Goal: Task Accomplishment & Management: Manage account settings

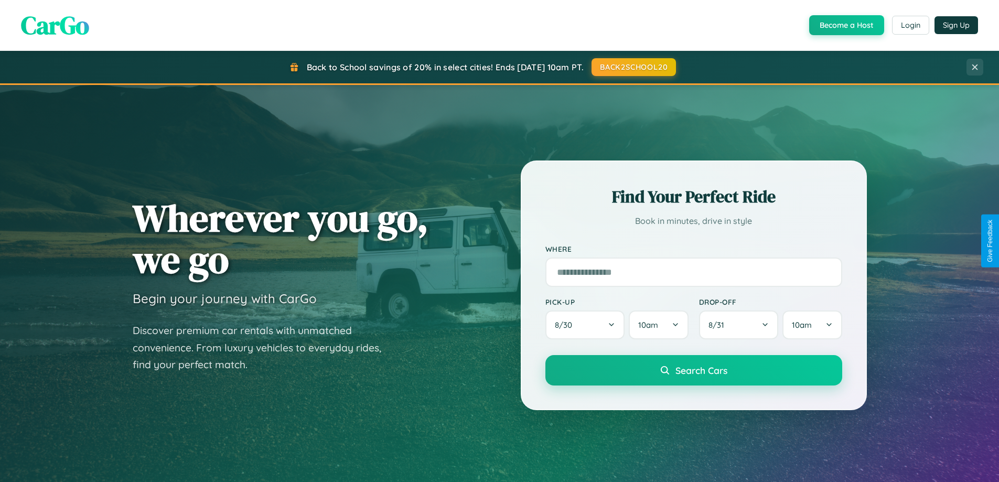
scroll to position [721, 0]
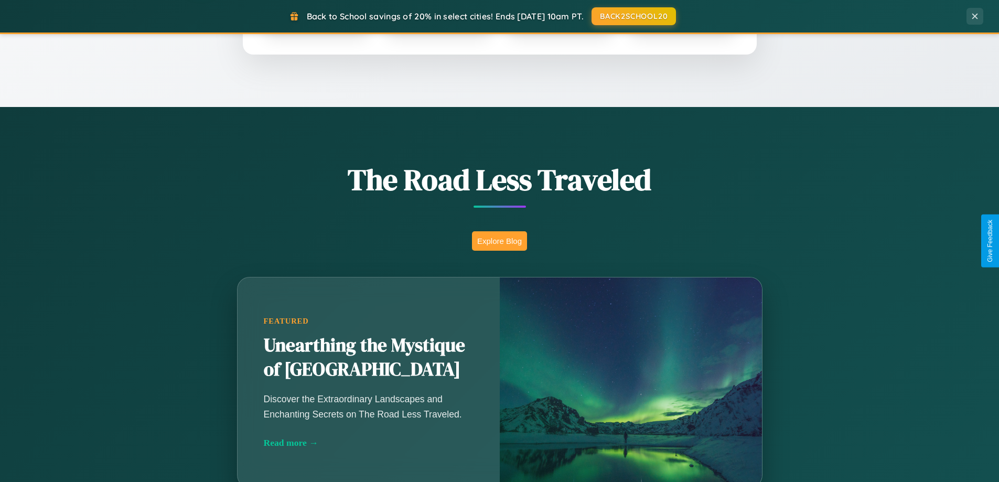
click at [499, 241] on button "Explore Blog" at bounding box center [499, 240] width 55 height 19
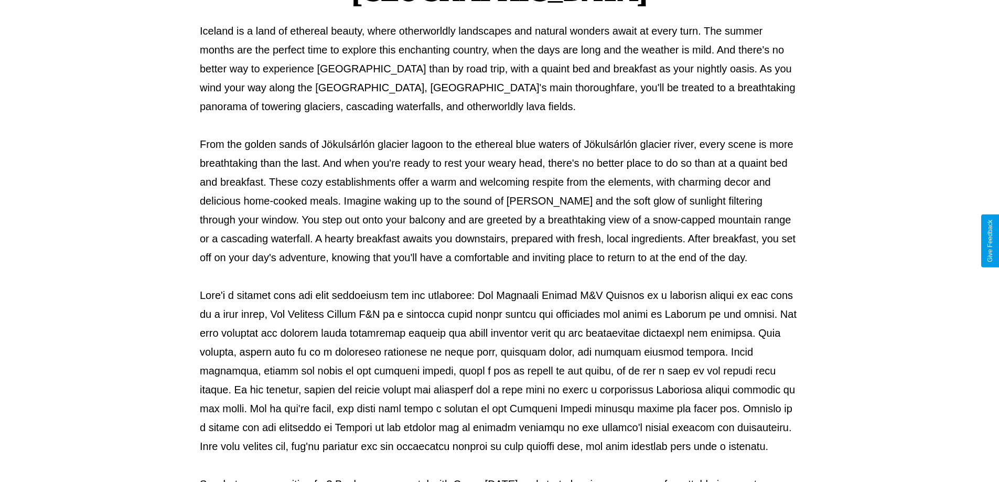
scroll to position [339, 0]
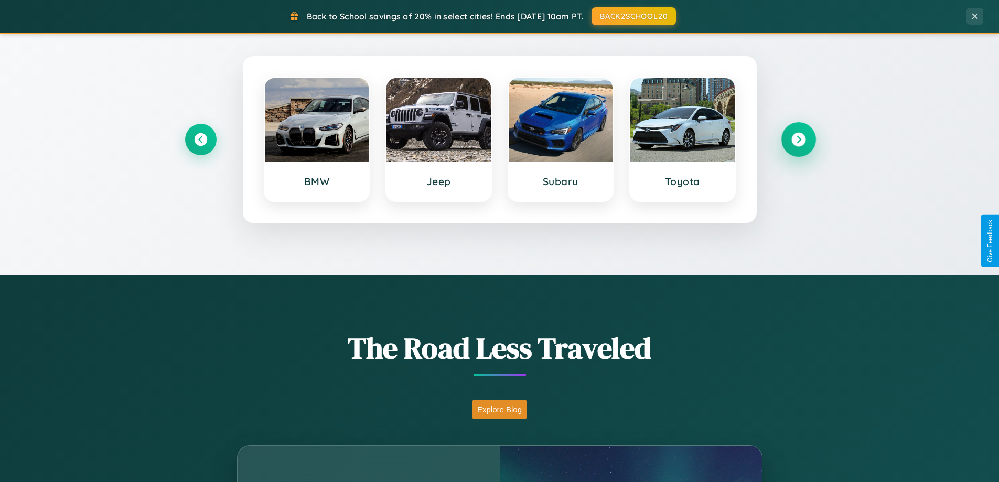
scroll to position [452, 0]
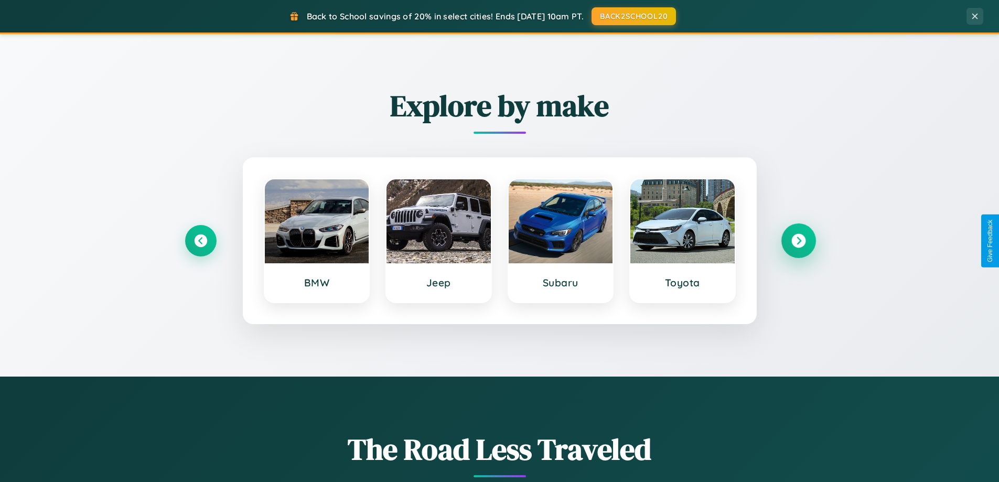
click at [798, 241] on icon at bounding box center [798, 241] width 14 height 14
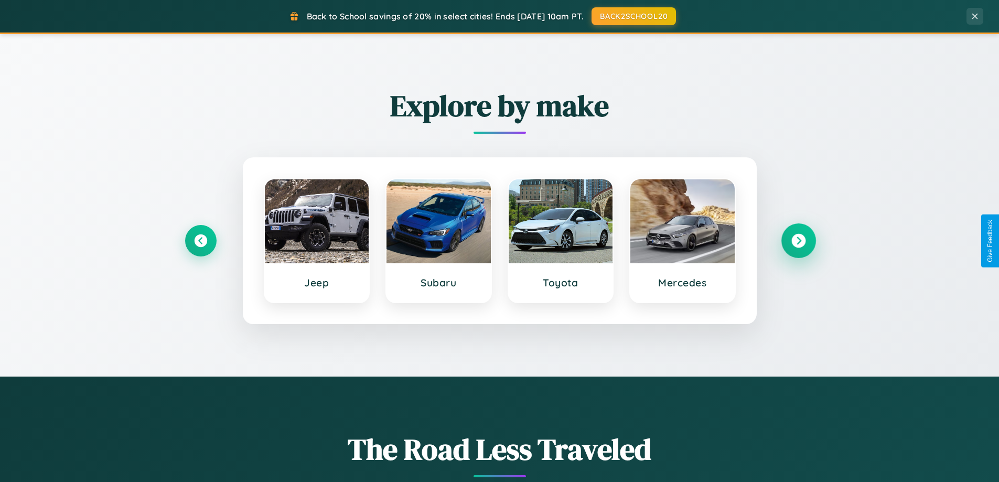
click at [798, 241] on icon at bounding box center [798, 241] width 14 height 14
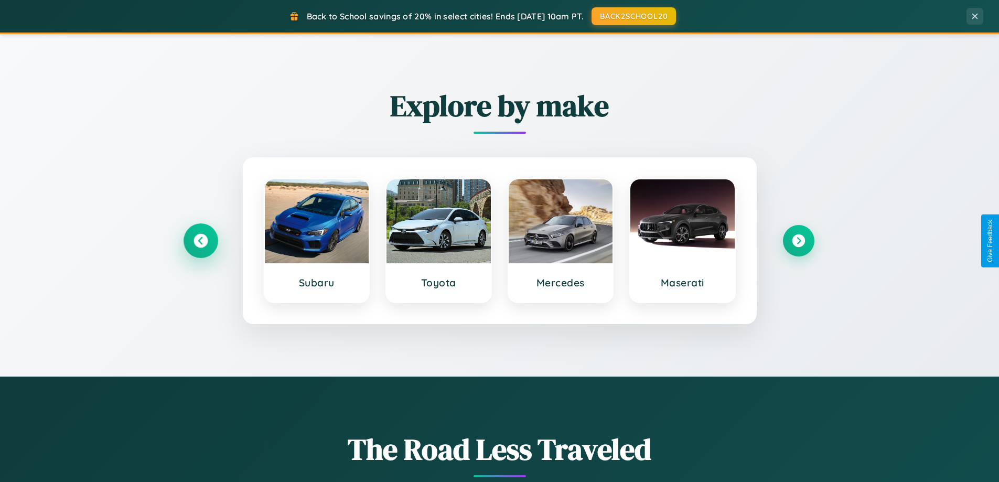
click at [200, 241] on icon at bounding box center [200, 241] width 14 height 14
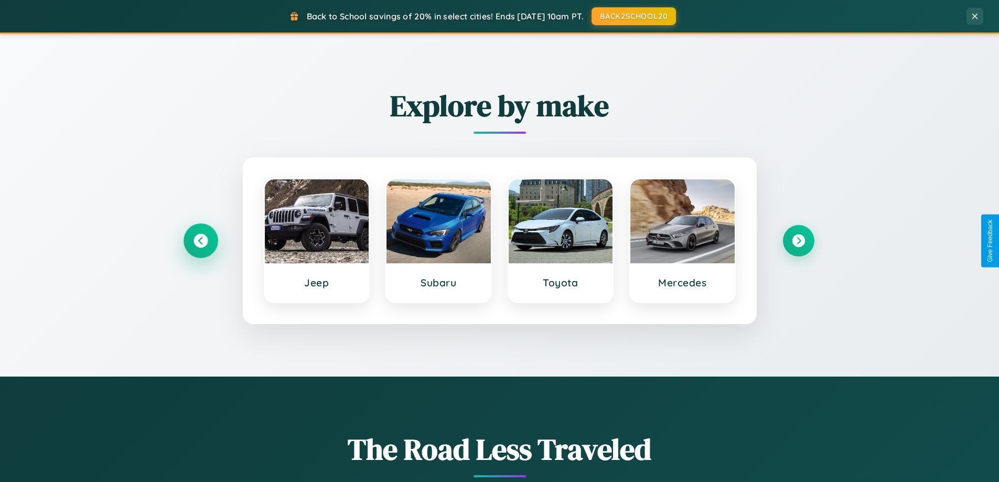
click at [200, 241] on icon at bounding box center [200, 241] width 14 height 14
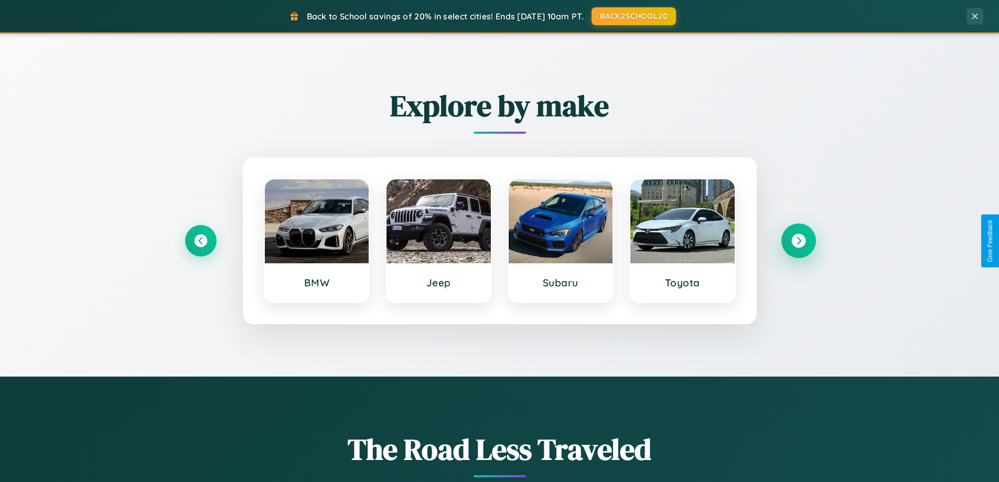
click at [798, 241] on icon at bounding box center [798, 241] width 14 height 14
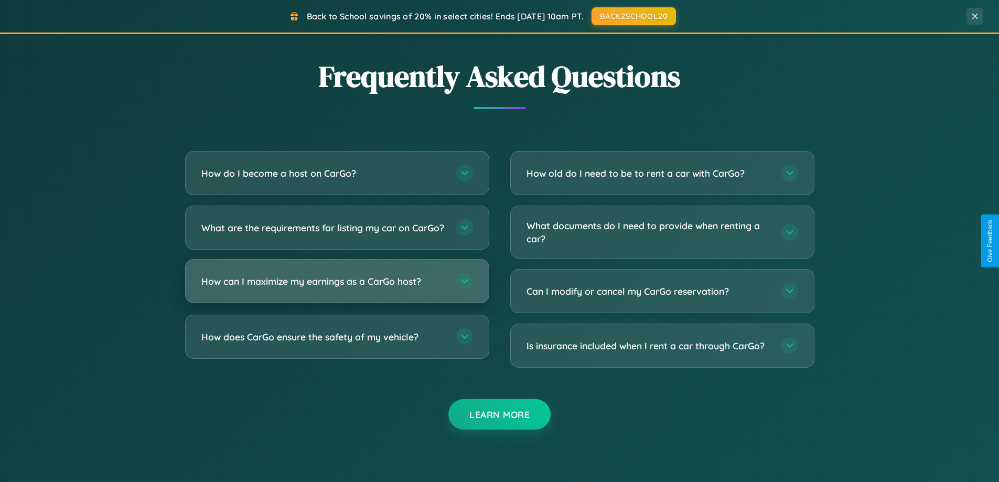
scroll to position [2018, 0]
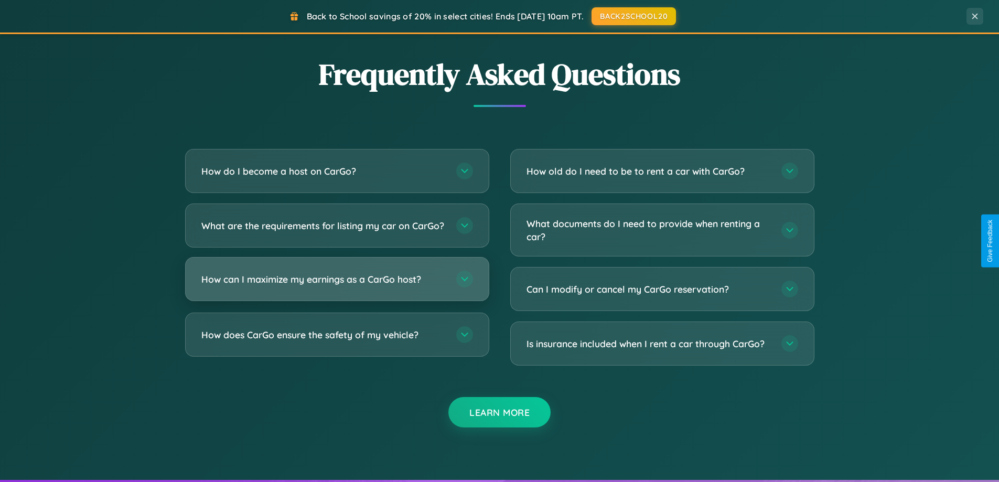
click at [337, 286] on h3 "How can I maximize my earnings as a CarGo host?" at bounding box center [323, 279] width 244 height 13
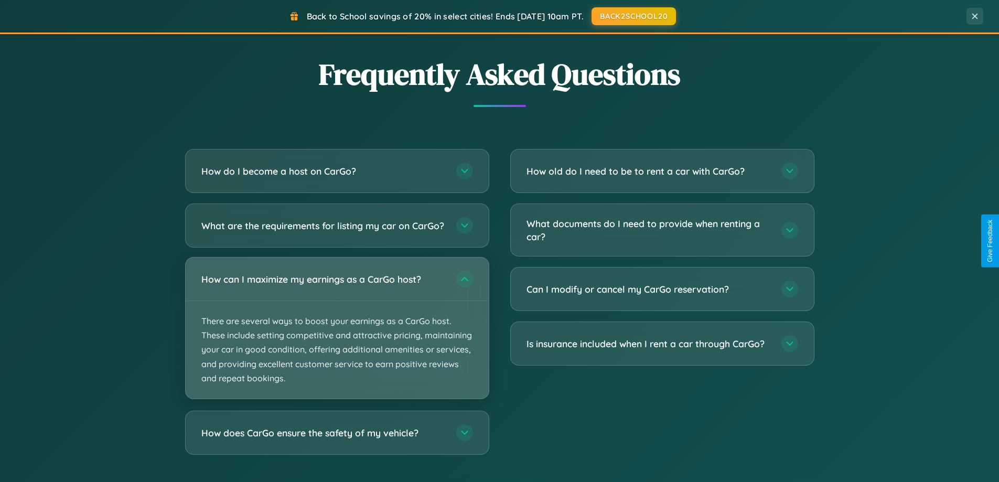
scroll to position [0, 0]
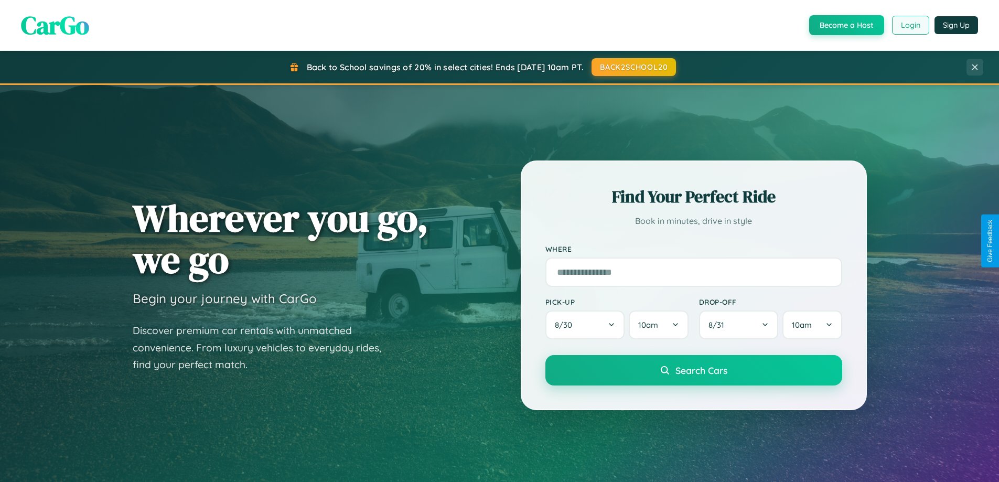
click at [910, 25] on button "Login" at bounding box center [910, 25] width 37 height 19
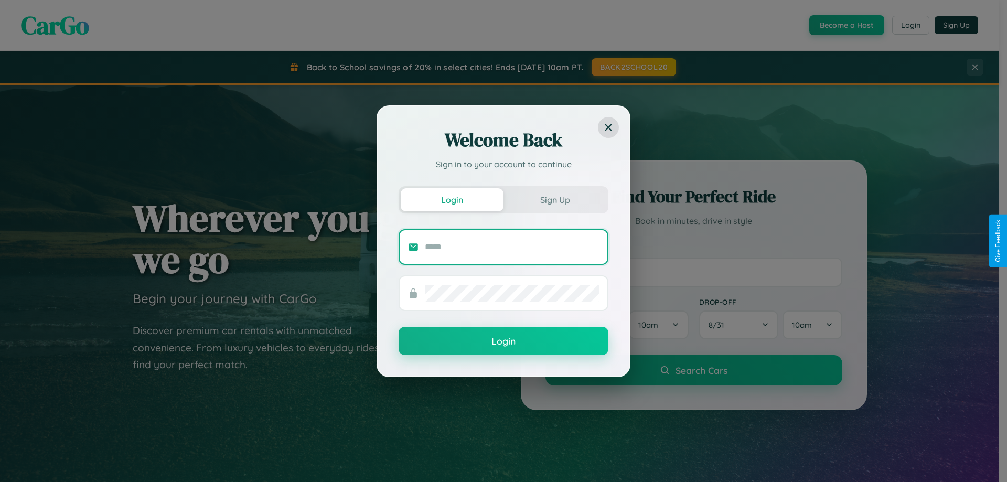
click at [512, 246] on input "text" at bounding box center [512, 247] width 174 height 17
type input "**********"
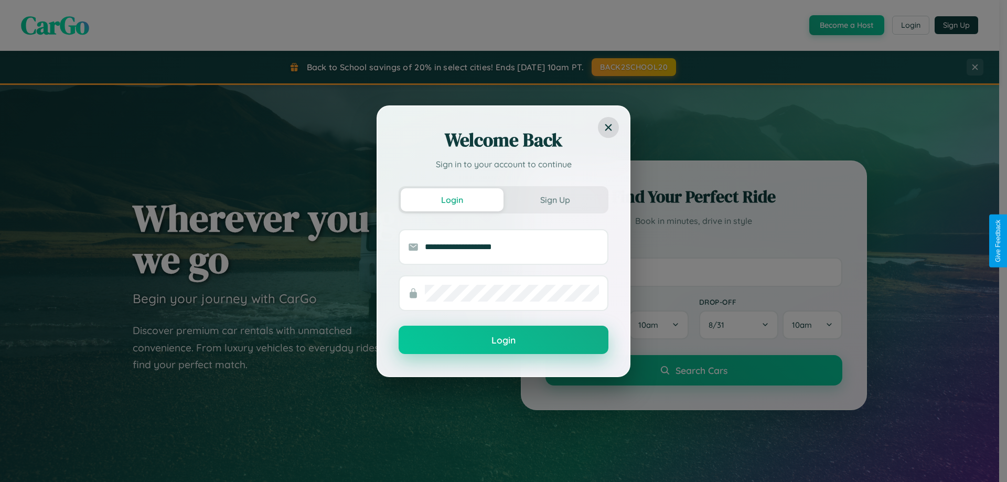
click at [503, 340] on button "Login" at bounding box center [503, 340] width 210 height 28
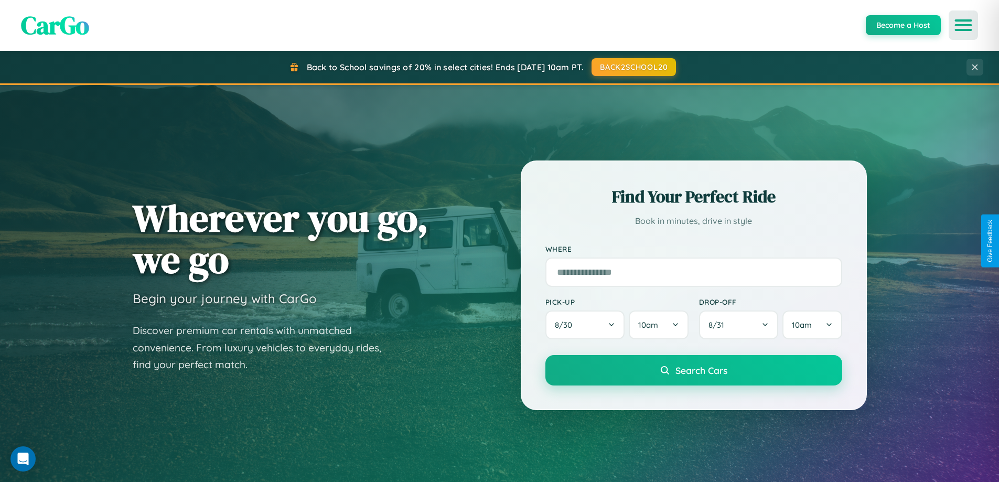
click at [963, 25] on icon "Open menu" at bounding box center [963, 24] width 15 height 9
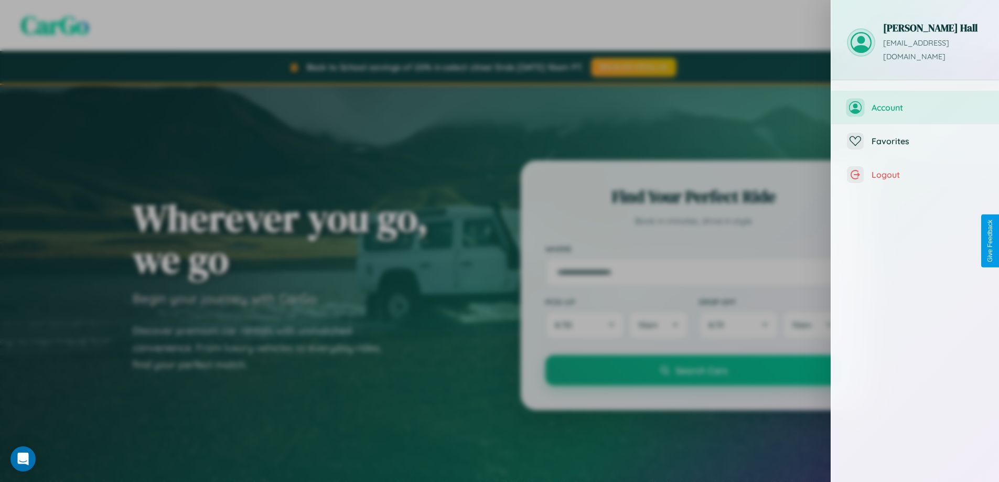
click at [915, 102] on span "Account" at bounding box center [927, 107] width 112 height 10
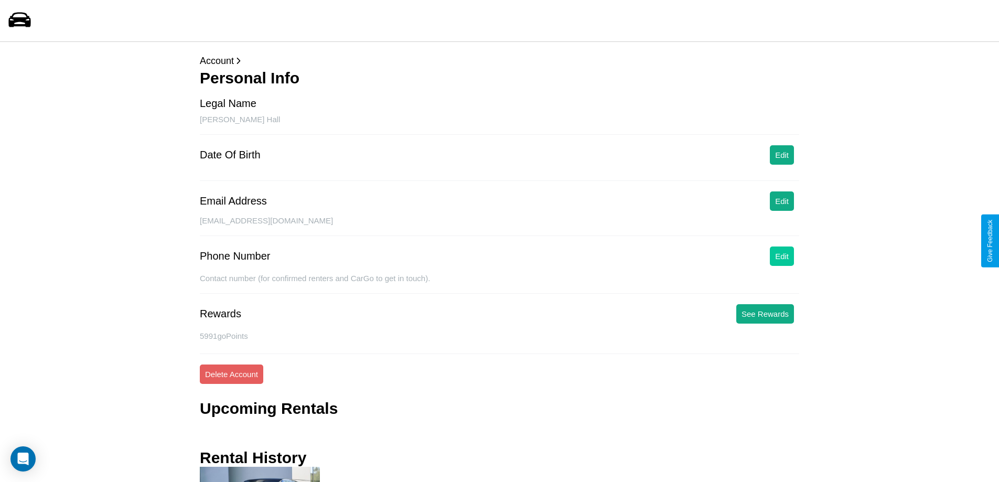
click at [782, 256] on button "Edit" at bounding box center [782, 255] width 24 height 19
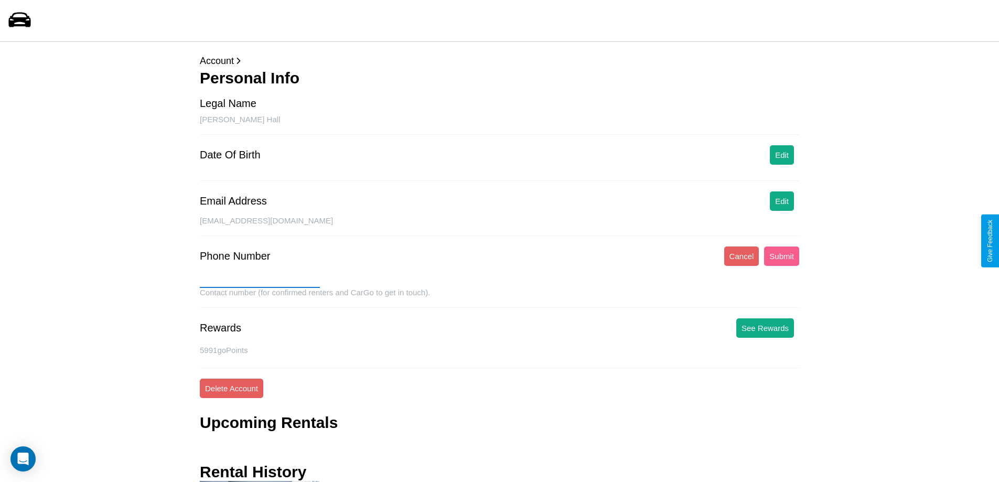
click at [260, 279] on input "text" at bounding box center [260, 279] width 120 height 17
type input "**********"
click at [781, 256] on button "Submit" at bounding box center [781, 255] width 35 height 19
